Goal: Use online tool/utility: Use online tool/utility

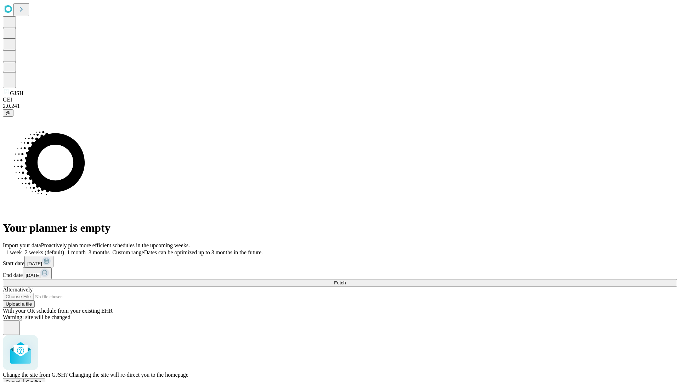
click at [43, 380] on span "Confirm" at bounding box center [34, 382] width 17 height 5
click at [86, 250] on label "1 month" at bounding box center [75, 253] width 22 height 6
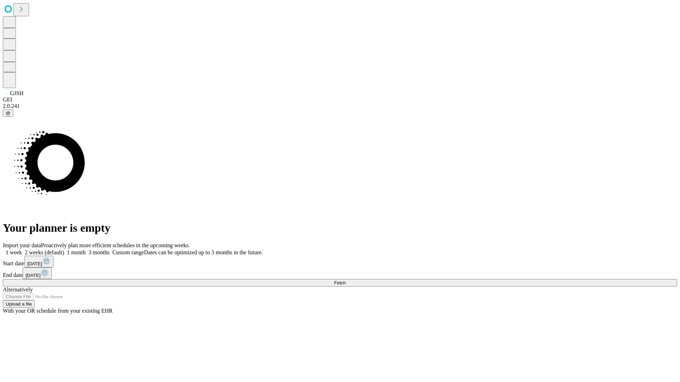
click at [346, 280] on span "Fetch" at bounding box center [340, 282] width 12 height 5
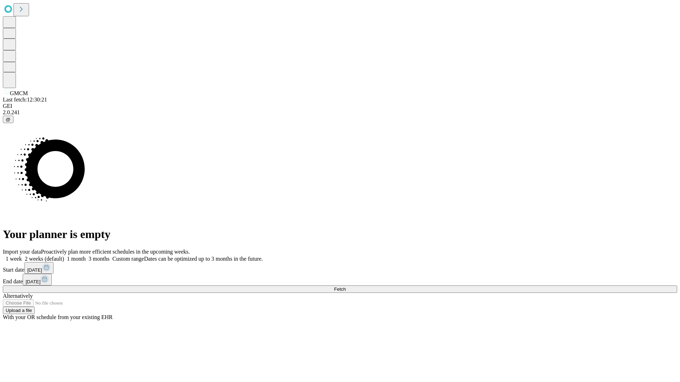
click at [86, 256] on label "1 month" at bounding box center [75, 259] width 22 height 6
click at [346, 287] on span "Fetch" at bounding box center [340, 289] width 12 height 5
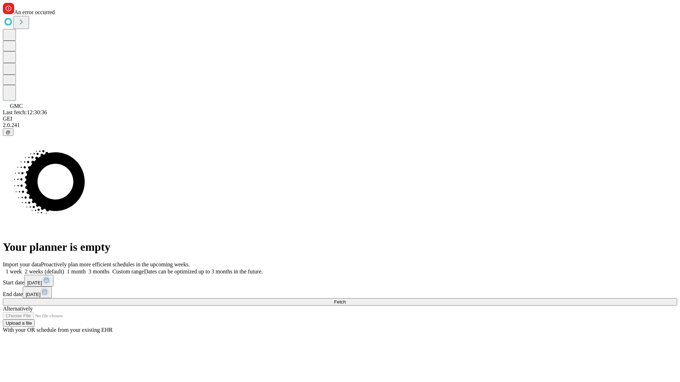
click at [346, 300] on span "Fetch" at bounding box center [340, 302] width 12 height 5
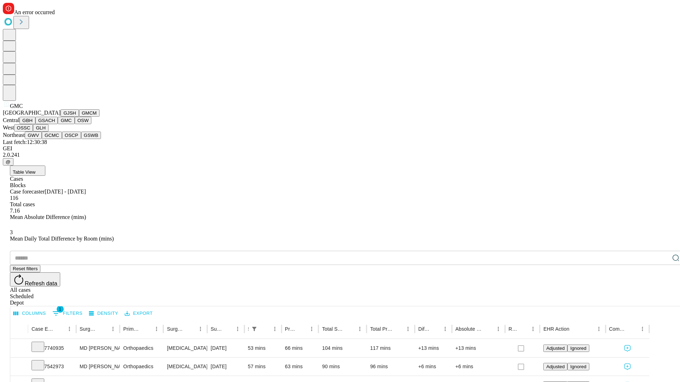
click at [75, 124] on button "OSW" at bounding box center [83, 120] width 17 height 7
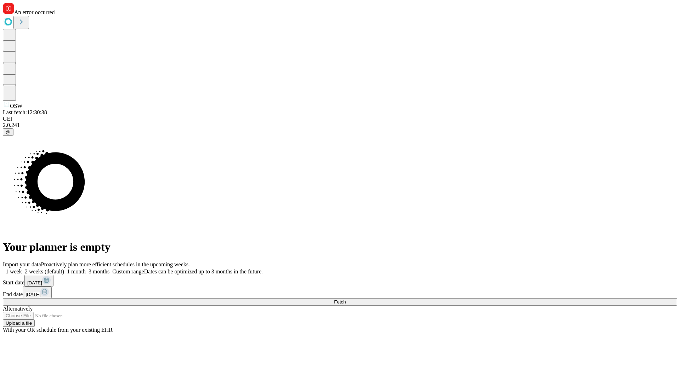
click at [86, 269] on label "1 month" at bounding box center [75, 272] width 22 height 6
click at [346, 300] on span "Fetch" at bounding box center [340, 302] width 12 height 5
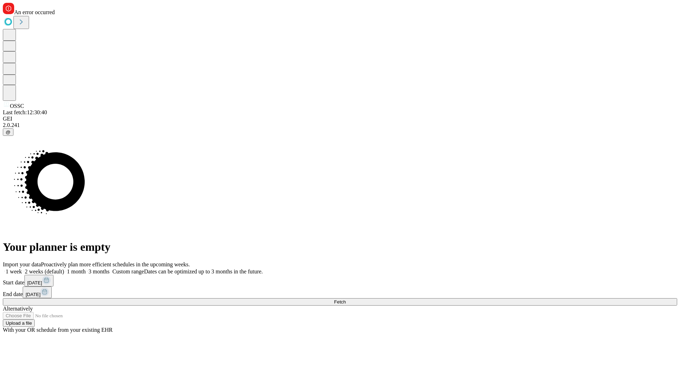
click at [346, 300] on span "Fetch" at bounding box center [340, 302] width 12 height 5
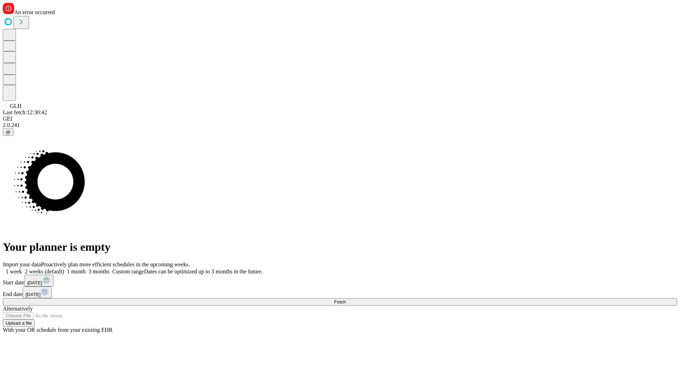
click at [86, 269] on label "1 month" at bounding box center [75, 272] width 22 height 6
click at [346, 300] on span "Fetch" at bounding box center [340, 302] width 12 height 5
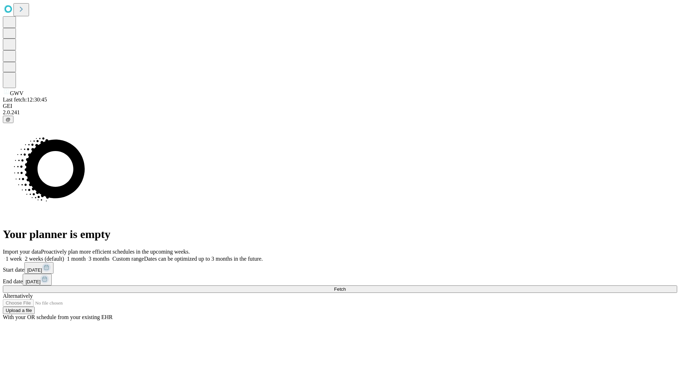
click at [86, 256] on label "1 month" at bounding box center [75, 259] width 22 height 6
click at [346, 287] on span "Fetch" at bounding box center [340, 289] width 12 height 5
